Goal: Task Accomplishment & Management: Manage account settings

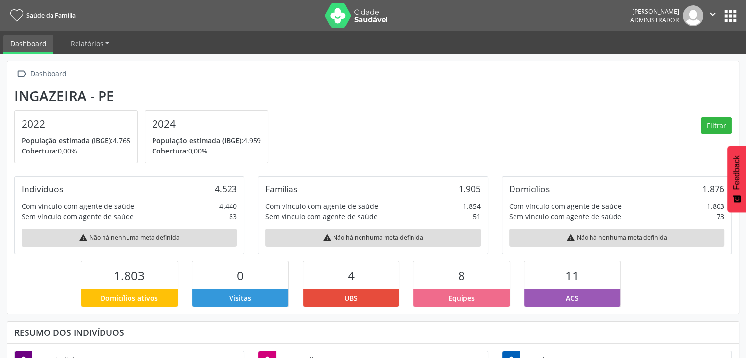
click at [733, 10] on button "apps" at bounding box center [730, 15] width 17 height 17
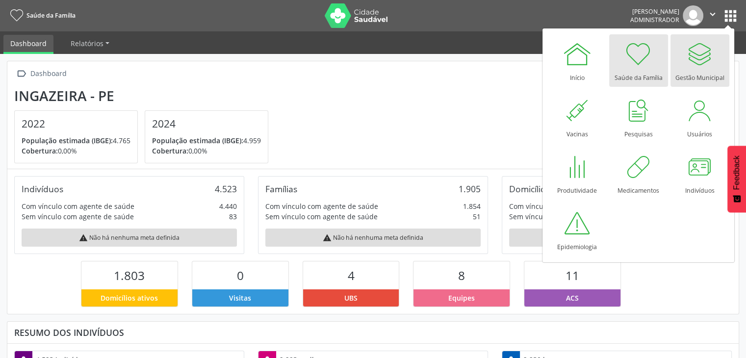
click at [690, 60] on div at bounding box center [699, 53] width 29 height 29
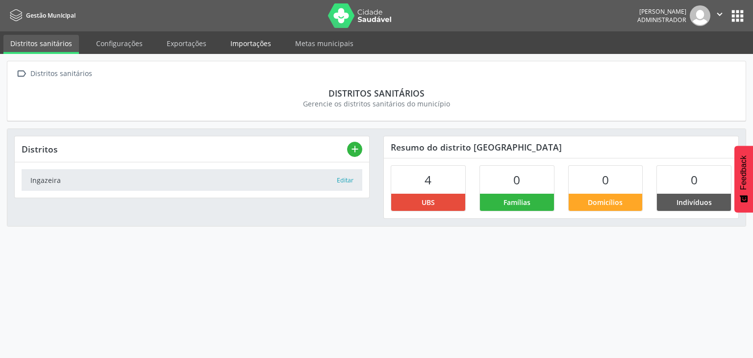
click at [236, 37] on link "Importações" at bounding box center [251, 43] width 54 height 17
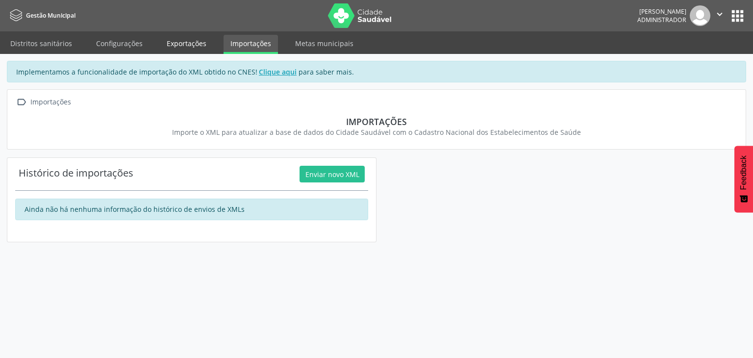
click at [196, 46] on link "Exportações" at bounding box center [186, 43] width 53 height 17
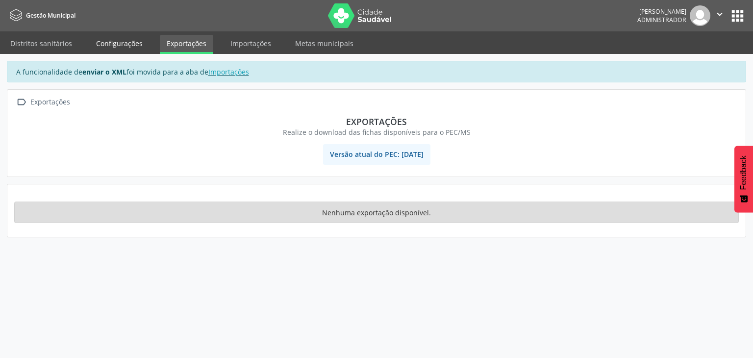
click at [109, 45] on link "Configurações" at bounding box center [119, 43] width 60 height 17
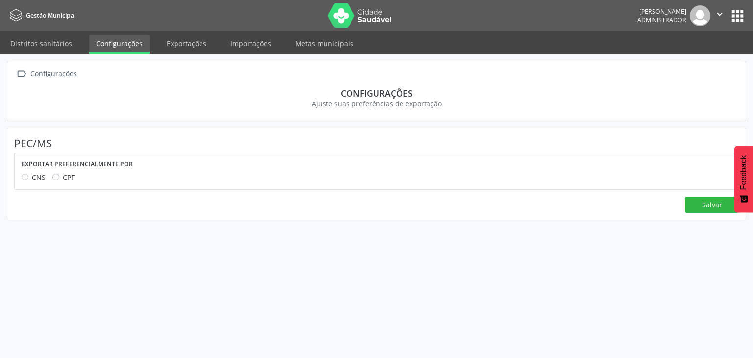
click at [63, 175] on label "CPF" at bounding box center [69, 177] width 12 height 10
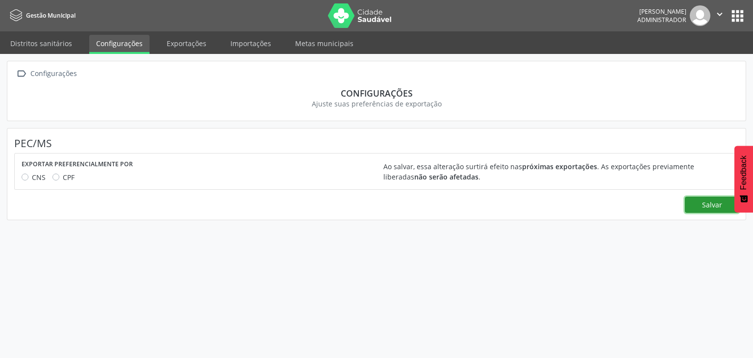
click at [708, 206] on span "Salvar" at bounding box center [712, 205] width 20 height 10
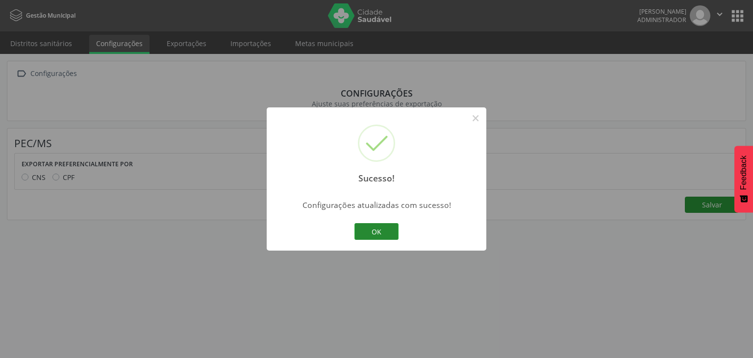
click at [387, 224] on button "OK" at bounding box center [376, 231] width 44 height 17
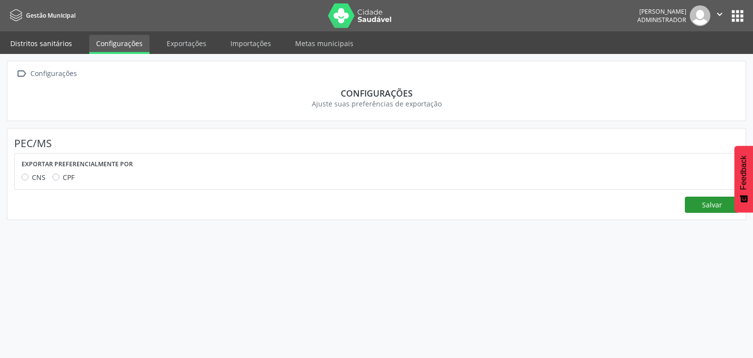
click at [66, 43] on link "Distritos sanitários" at bounding box center [40, 43] width 75 height 17
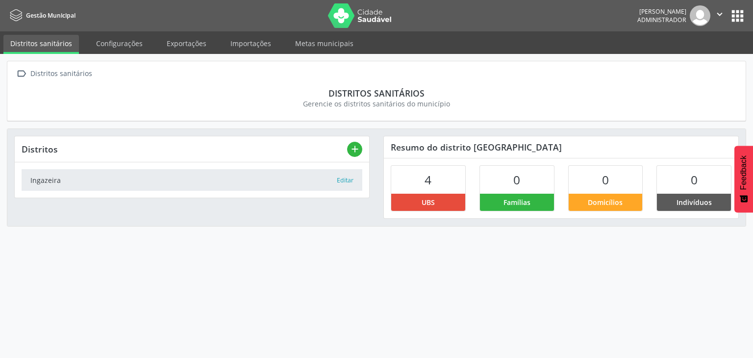
click at [349, 22] on img at bounding box center [360, 15] width 64 height 25
